Goal: Transaction & Acquisition: Purchase product/service

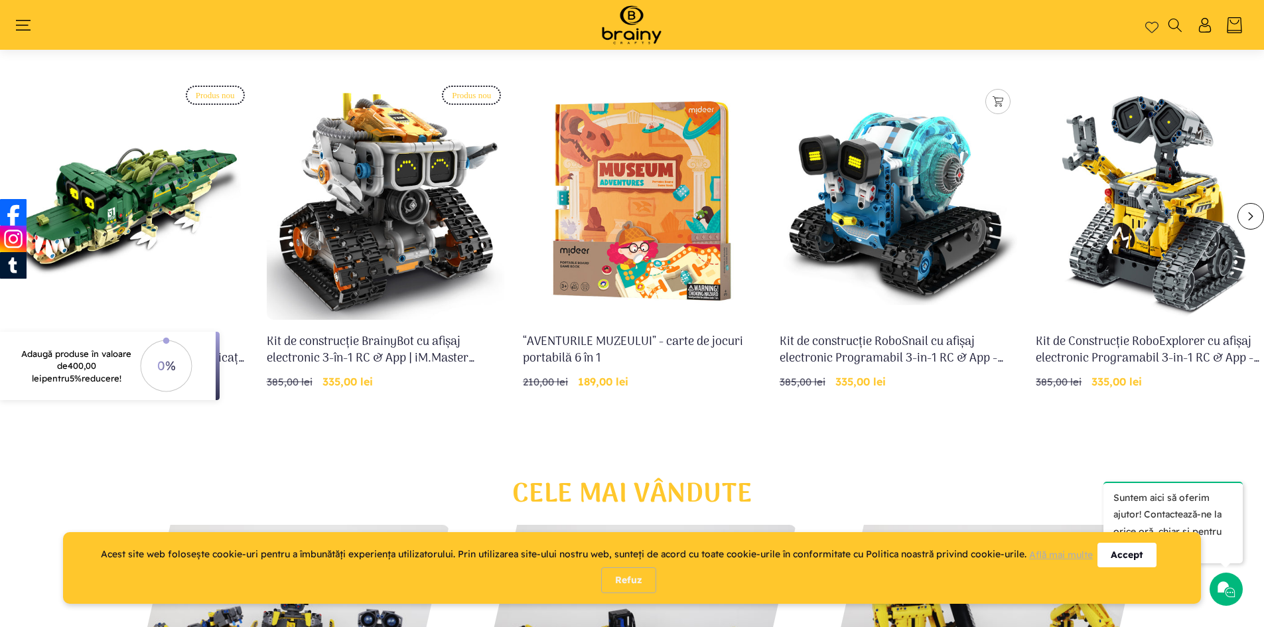
scroll to position [619, 0]
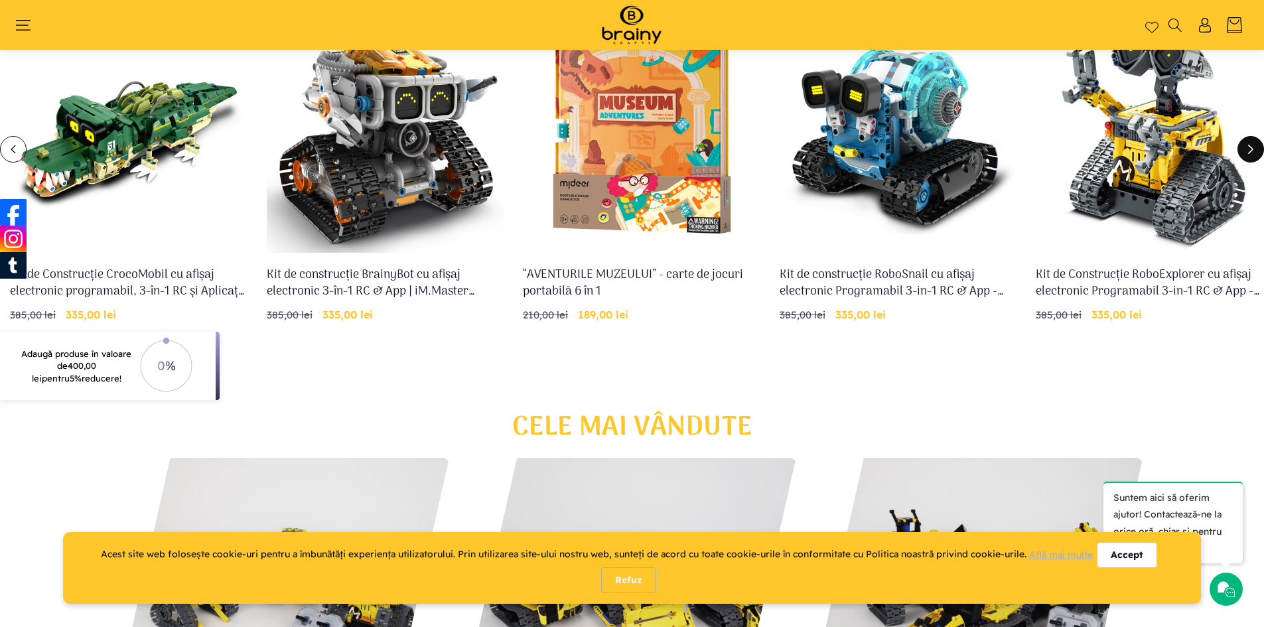
click at [1253, 155] on button "Glisare la dreapta" at bounding box center [1251, 149] width 27 height 27
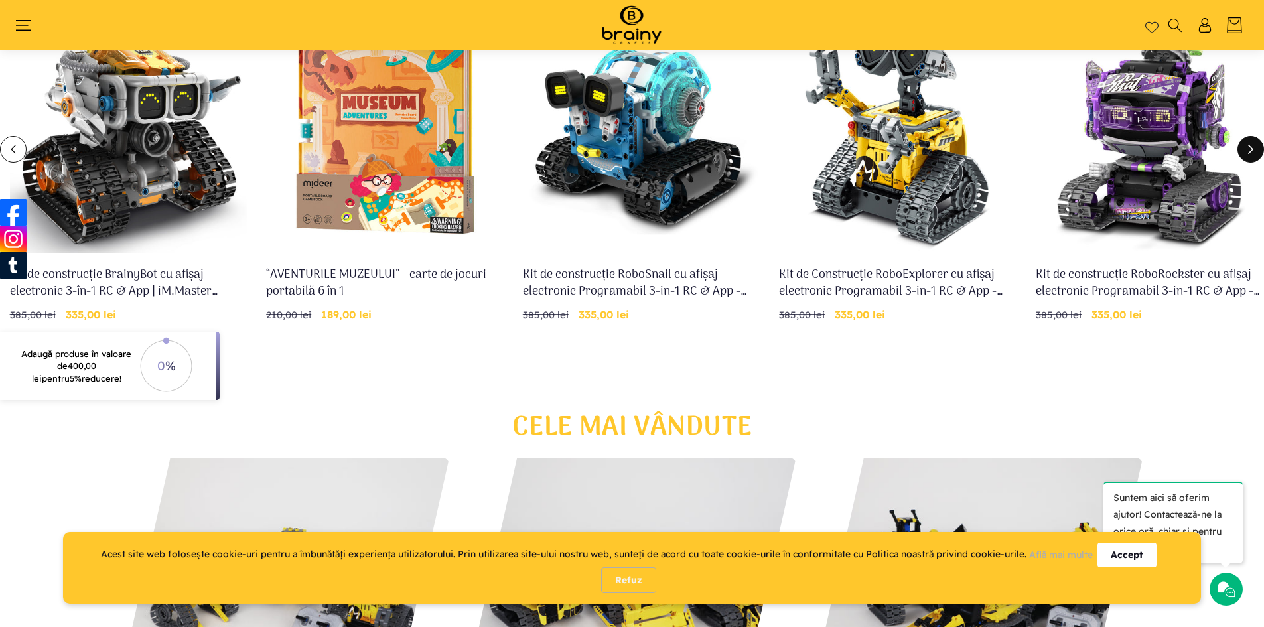
click at [1253, 155] on button "Glisare la dreapta" at bounding box center [1251, 149] width 27 height 27
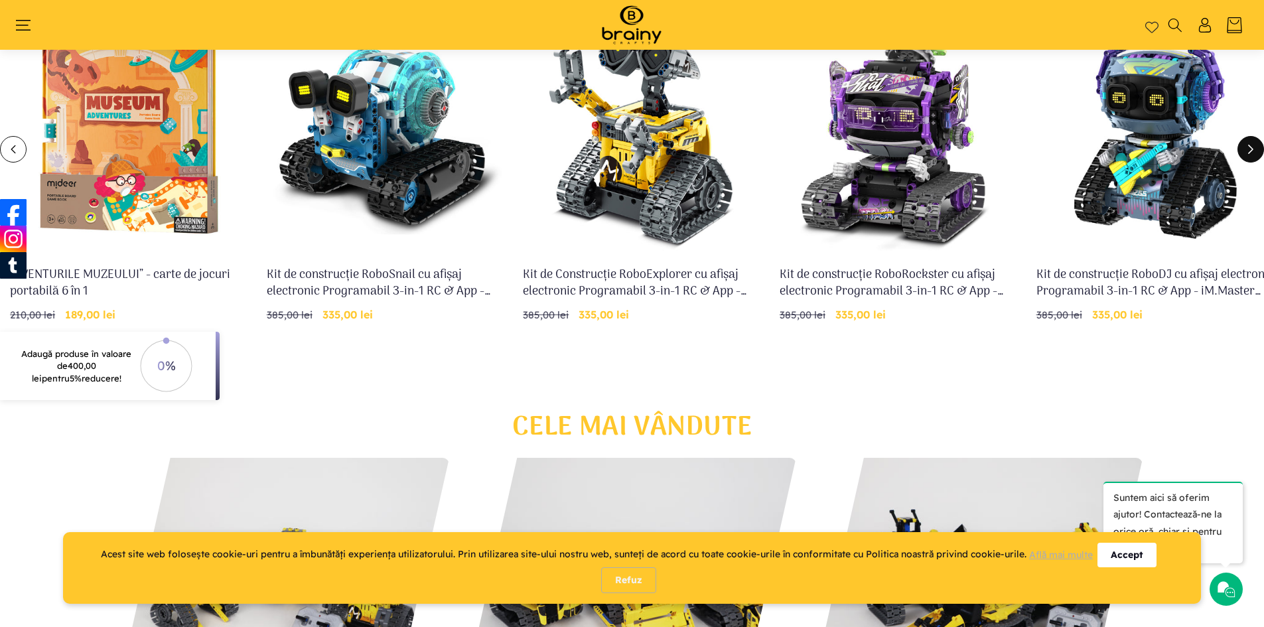
click at [1253, 155] on button "Glisare la dreapta" at bounding box center [1251, 149] width 27 height 27
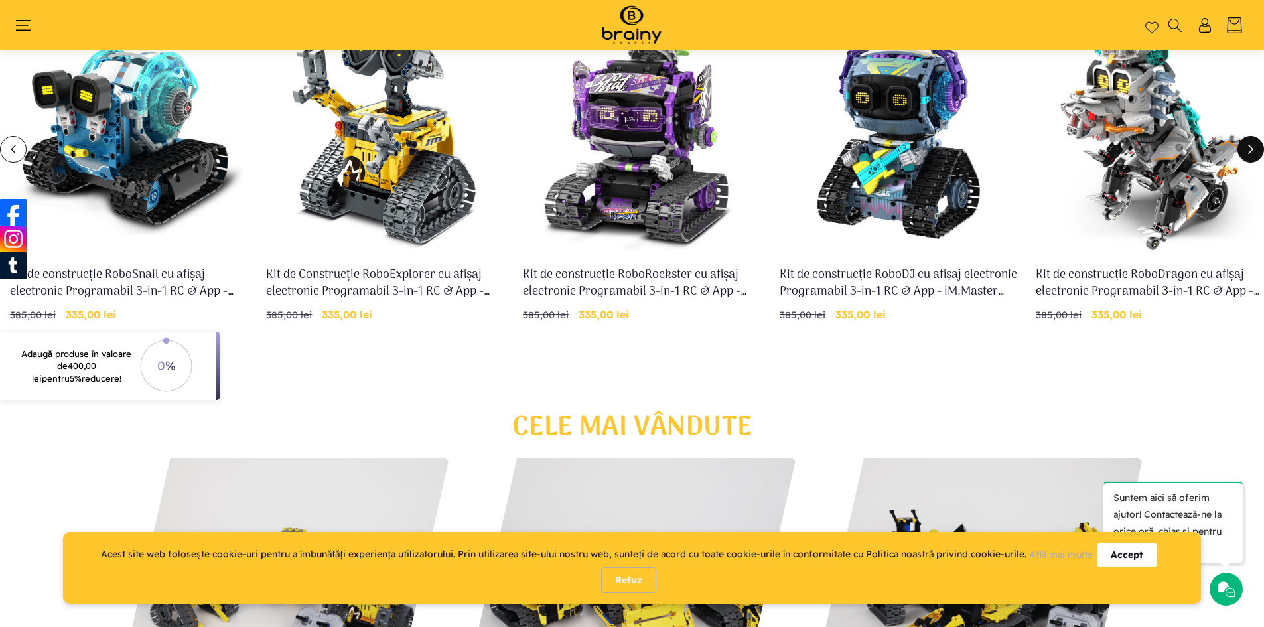
click at [1253, 155] on button "Glisare la dreapta" at bounding box center [1251, 149] width 27 height 27
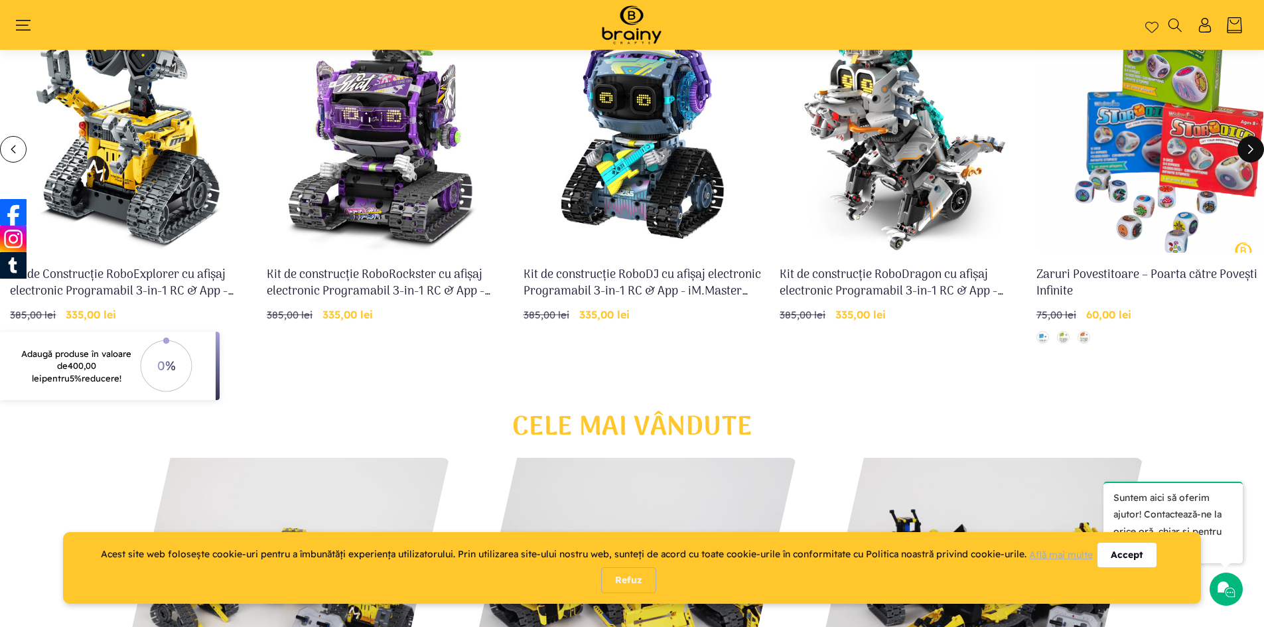
click at [1253, 155] on button "Glisare la dreapta" at bounding box center [1251, 149] width 27 height 27
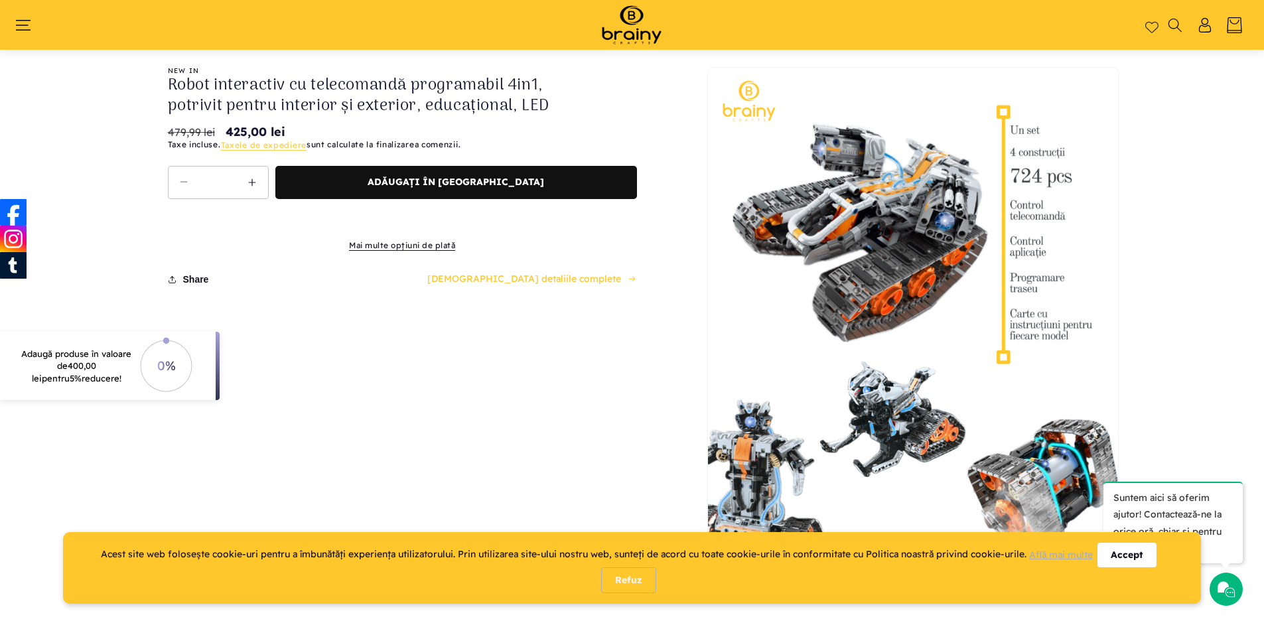
scroll to position [3473, 0]
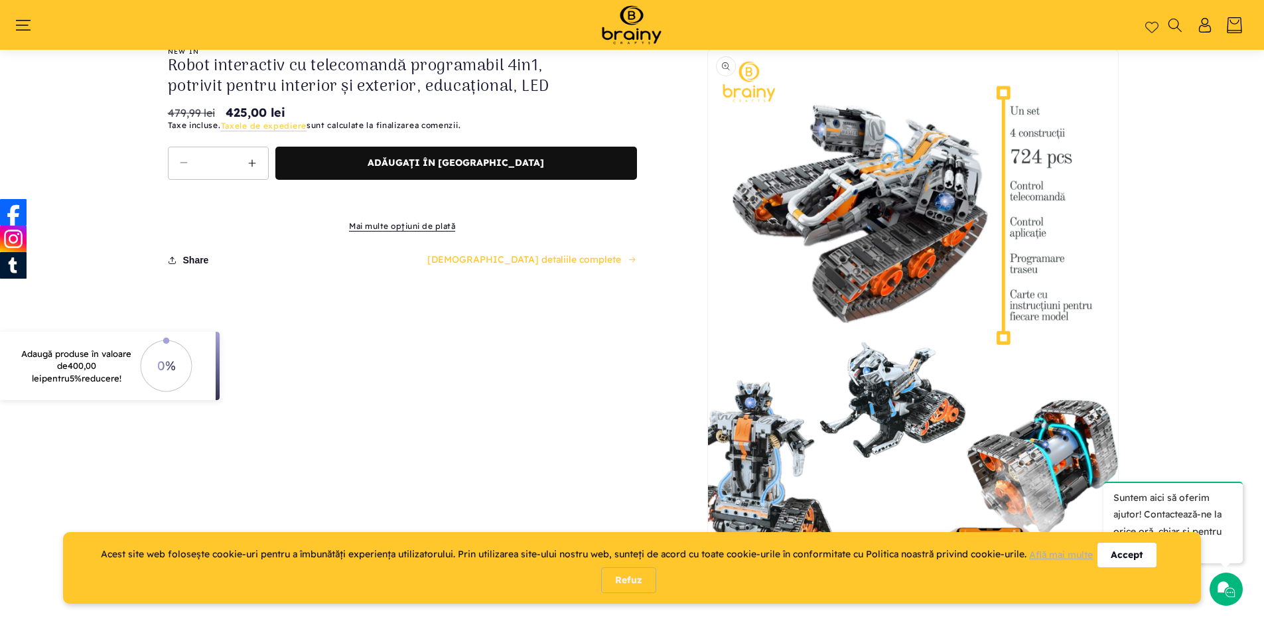
click at [708, 562] on button "Deschide conținutul media 1 într-o fereastră modală" at bounding box center [708, 562] width 0 height 0
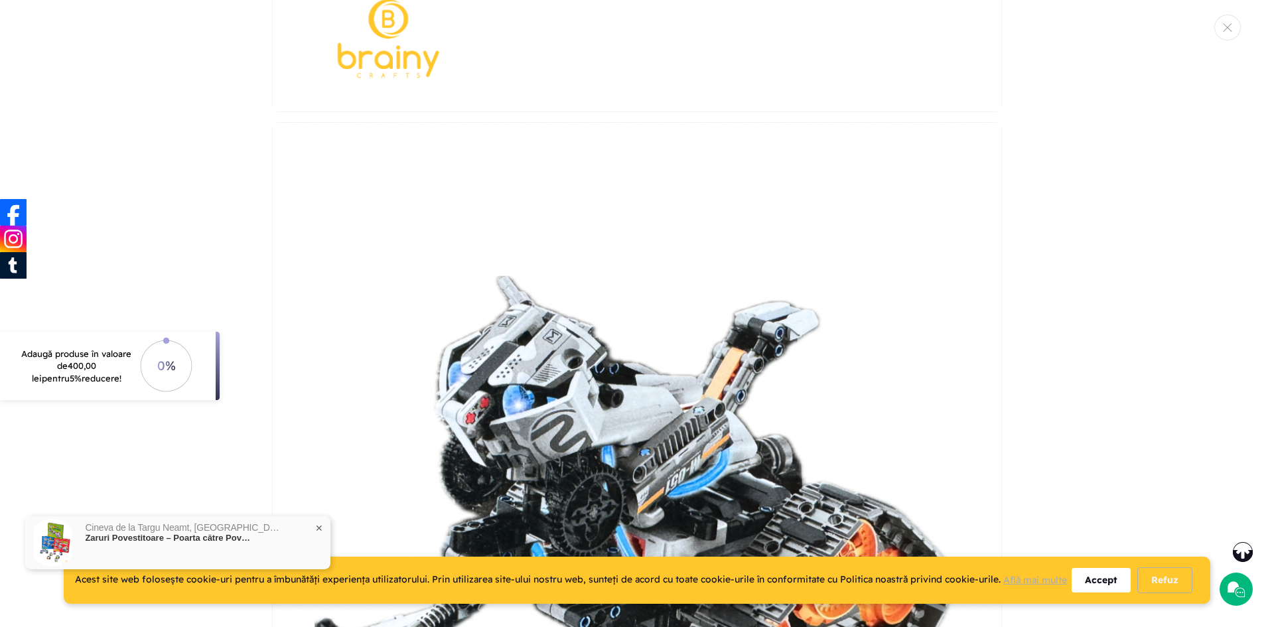
scroll to position [3730, 0]
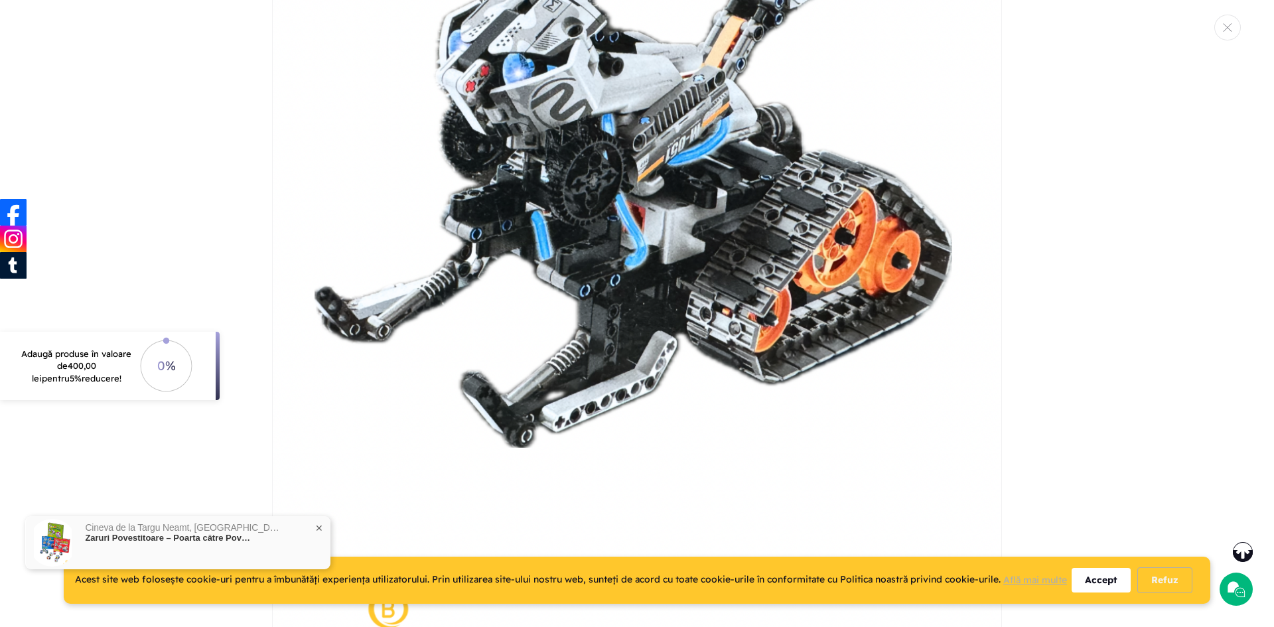
click at [974, 317] on img "Galerie media" at bounding box center [637, 246] width 730 height 913
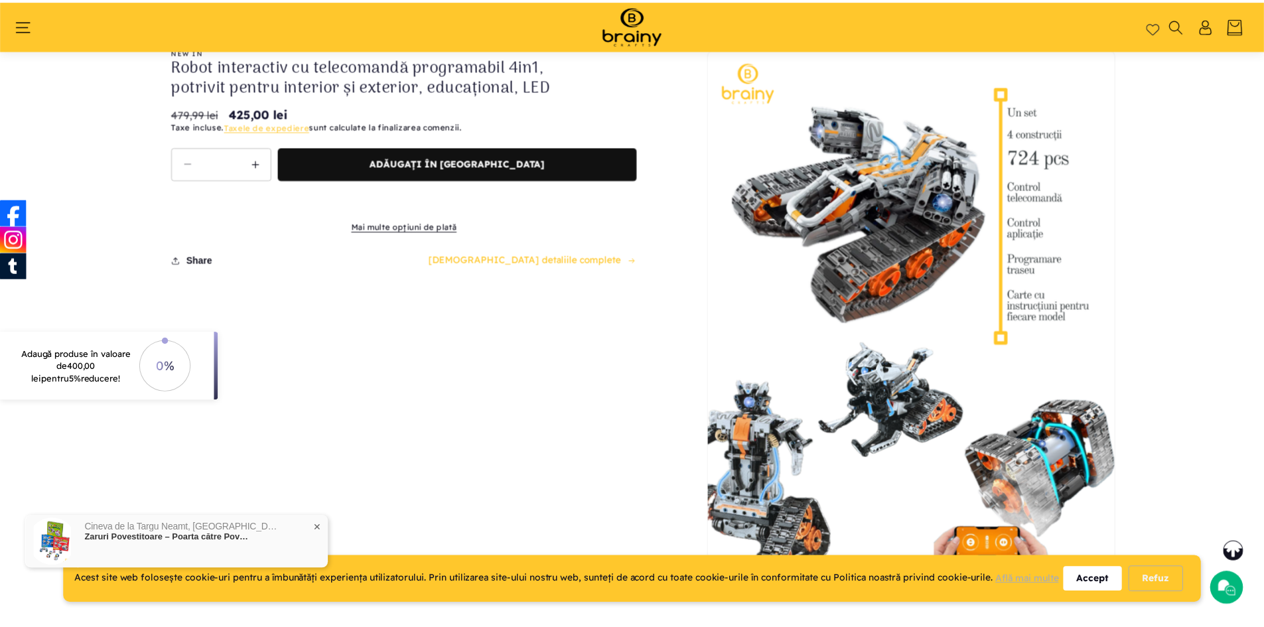
scroll to position [0, 1046]
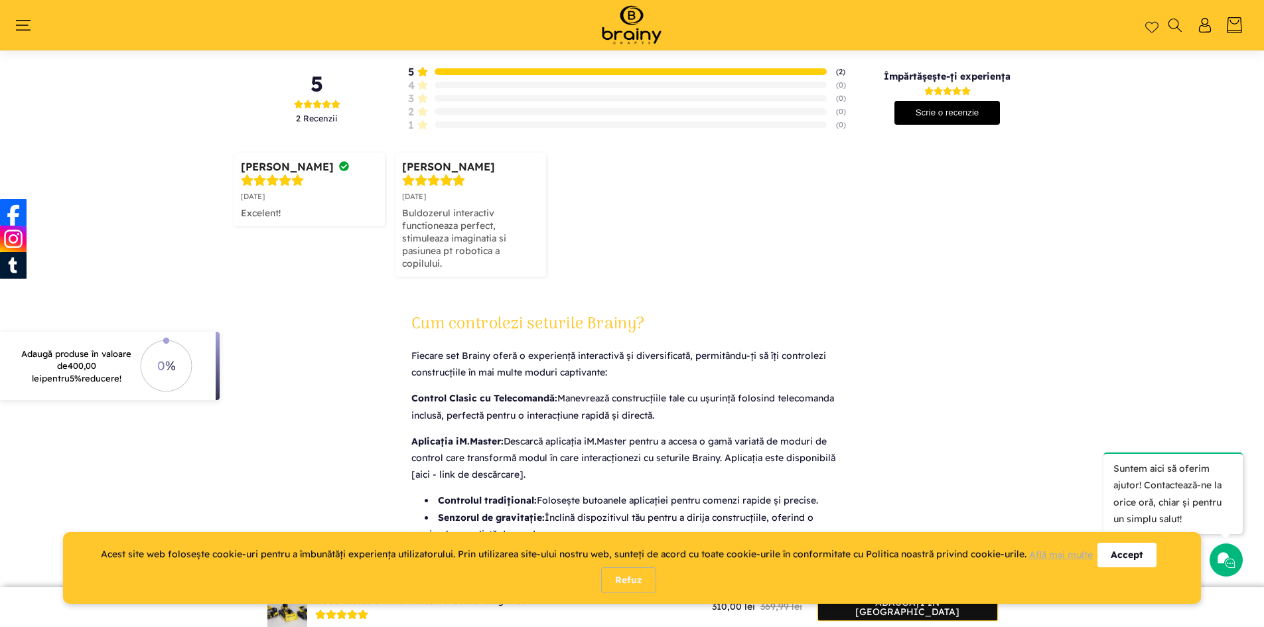
scroll to position [3141, 0]
